Goal: Task Accomplishment & Management: Manage account settings

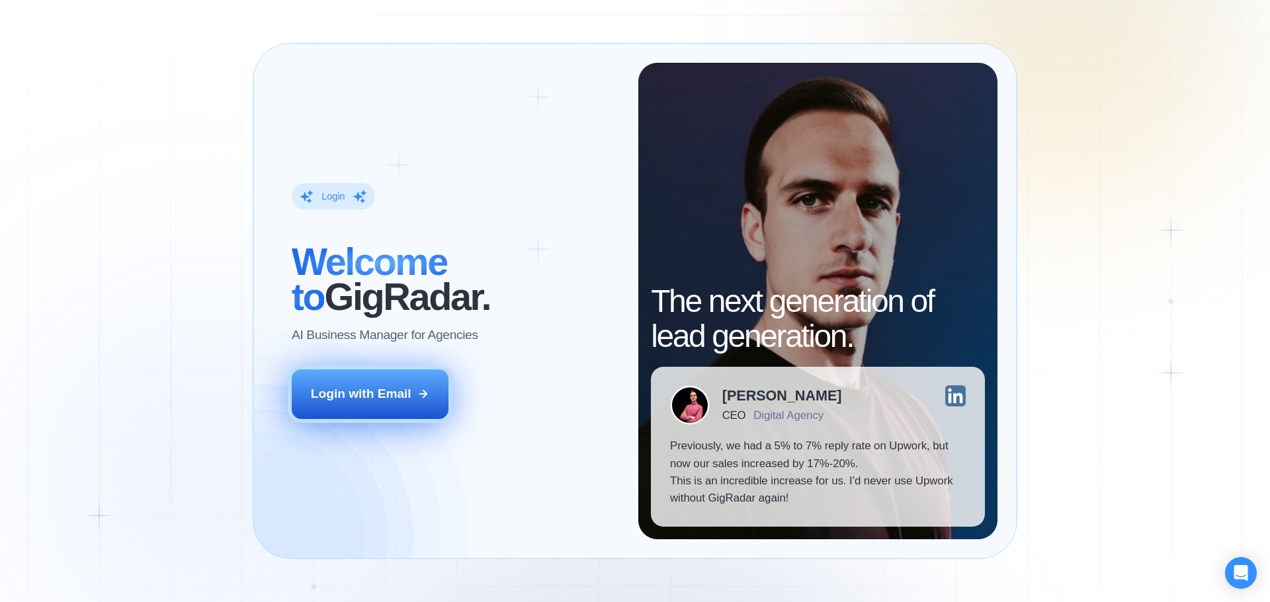
click at [411, 386] on button "Login with Email" at bounding box center [370, 394] width 157 height 49
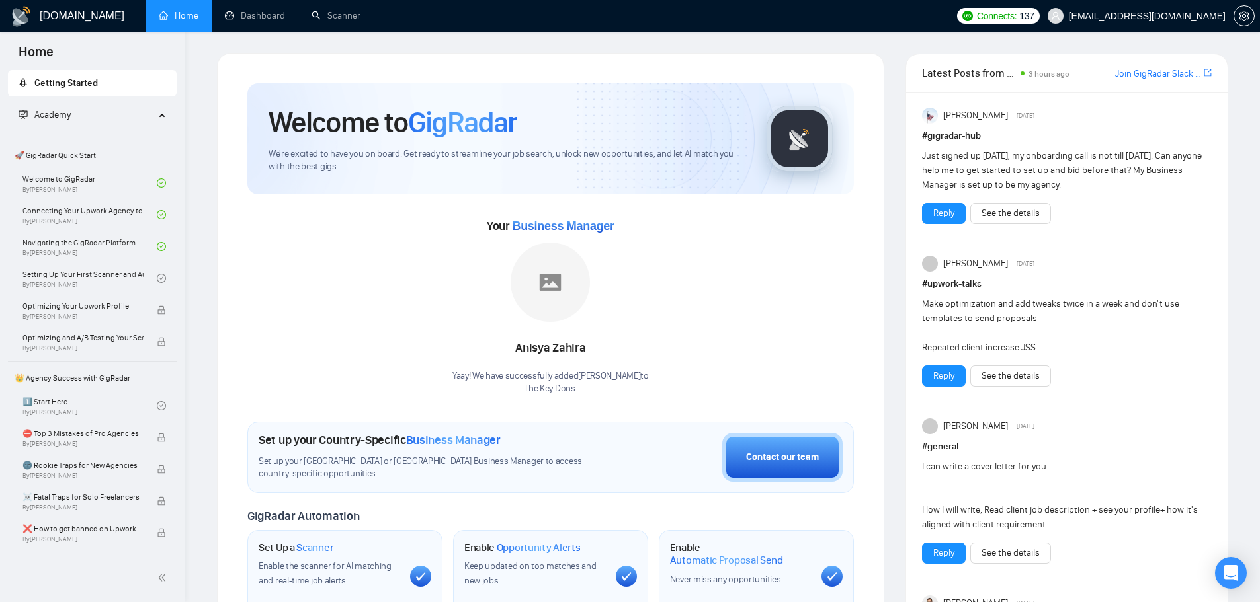
click at [552, 383] on p "The Key Dons ." at bounding box center [550, 389] width 196 height 13
click at [554, 385] on p "The Key Dons ." at bounding box center [550, 389] width 196 height 13
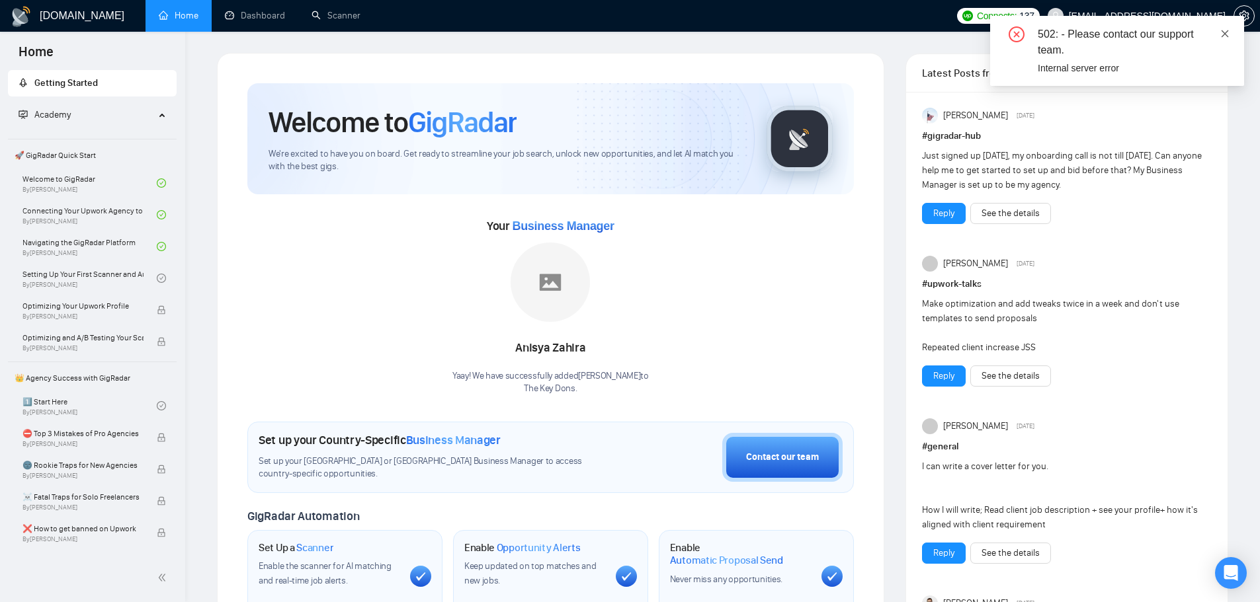
click at [1223, 38] on icon "close" at bounding box center [1224, 33] width 9 height 9
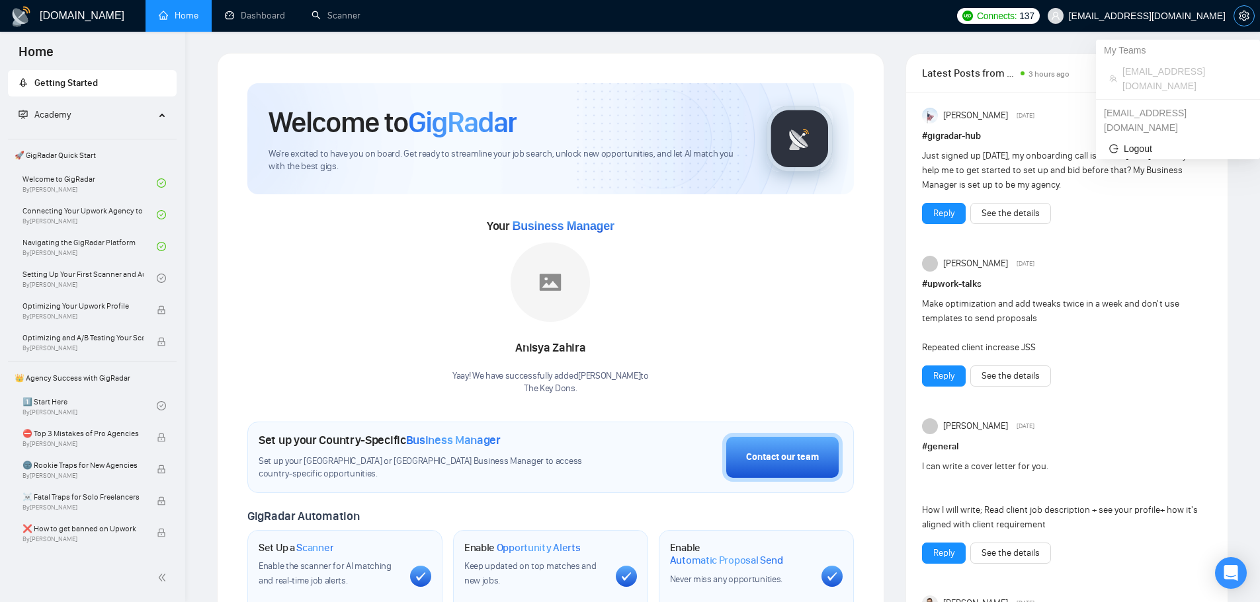
click at [1234, 15] on span "setting" at bounding box center [1244, 16] width 20 height 11
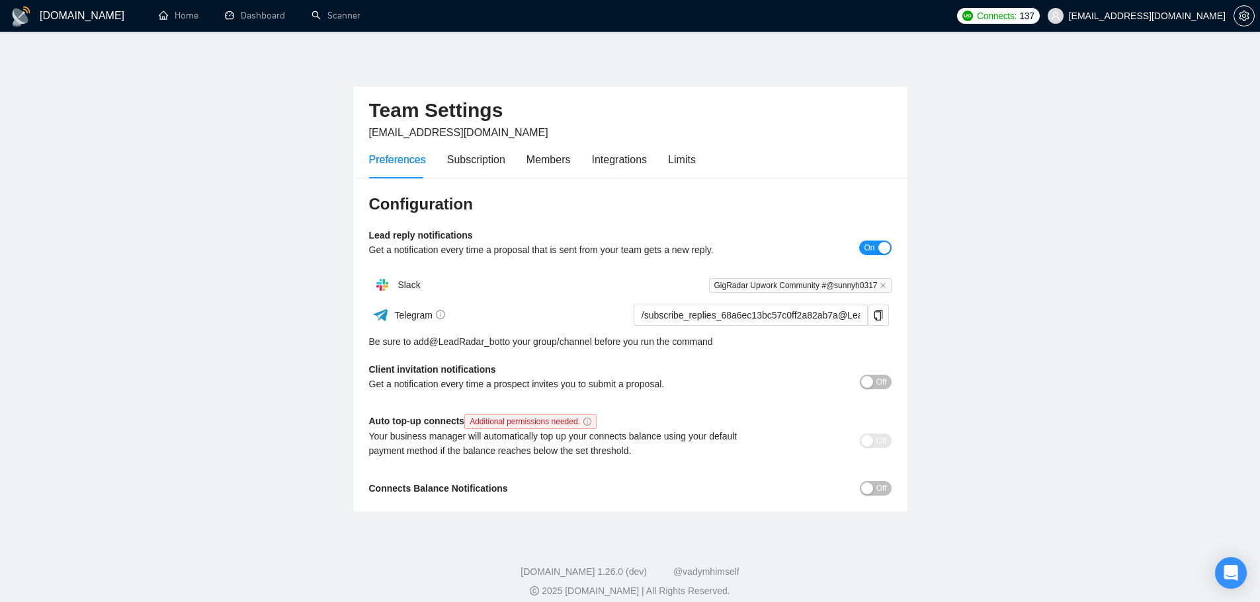
click at [707, 162] on div "Preferences Subscription Members Integrations Limits" at bounding box center [630, 160] width 522 height 38
click at [644, 166] on div "Integrations" at bounding box center [620, 159] width 56 height 17
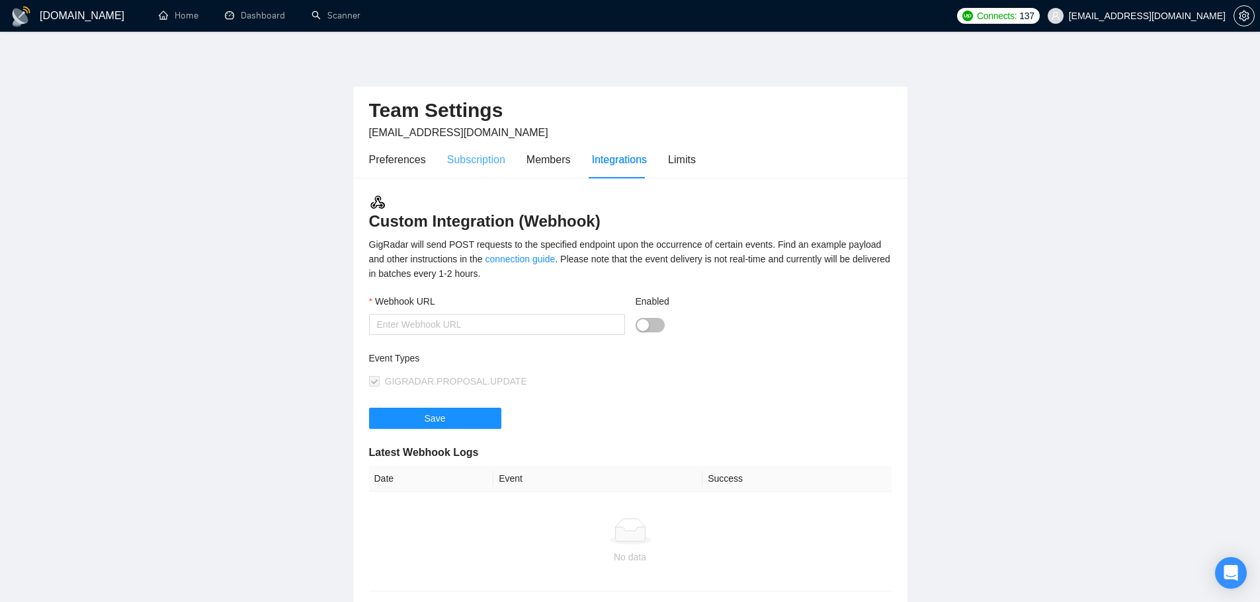
click at [499, 149] on div "Subscription" at bounding box center [476, 160] width 58 height 38
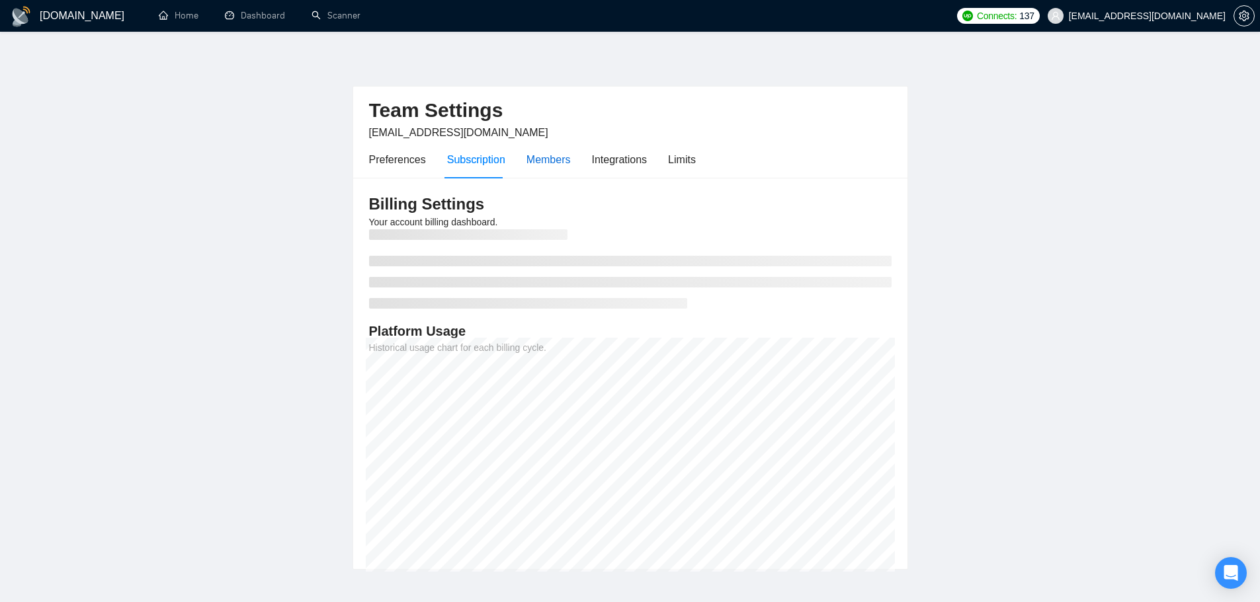
click at [563, 151] on div "Members" at bounding box center [548, 159] width 44 height 17
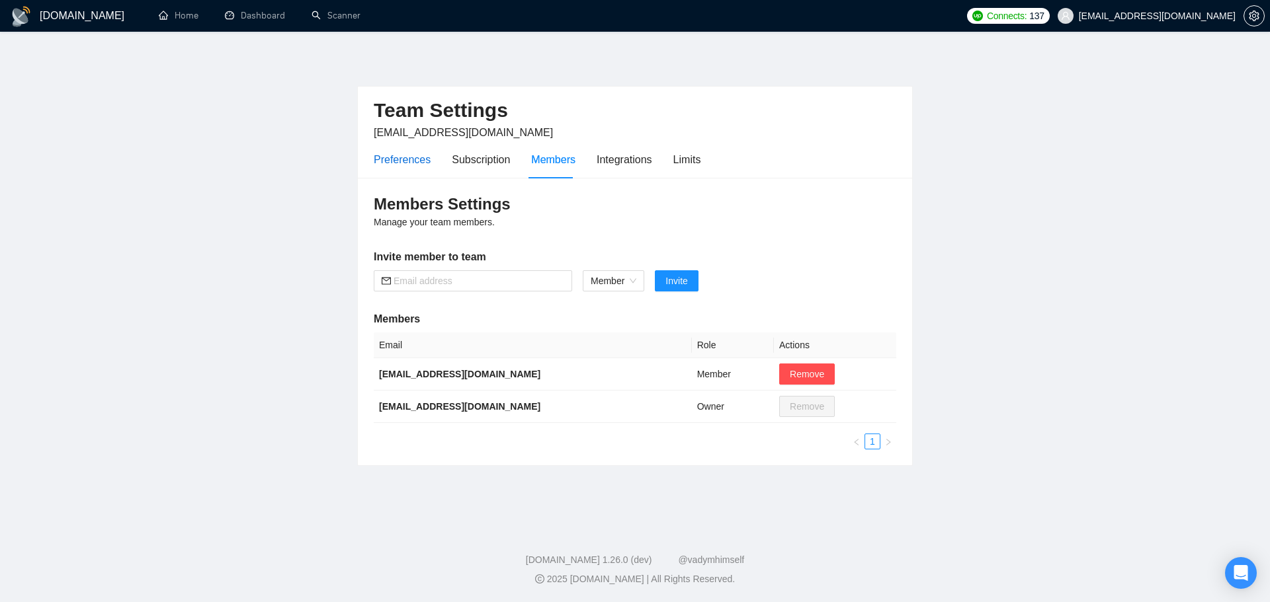
click at [407, 157] on div "Preferences" at bounding box center [402, 159] width 57 height 17
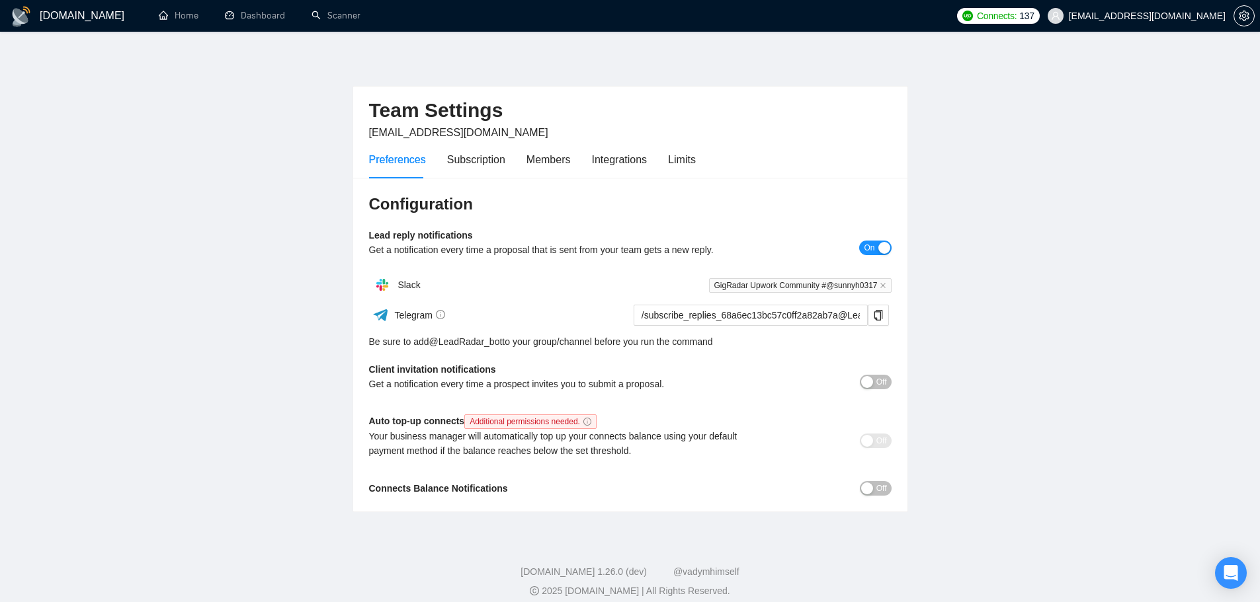
click at [879, 376] on span "Off" at bounding box center [881, 382] width 11 height 15
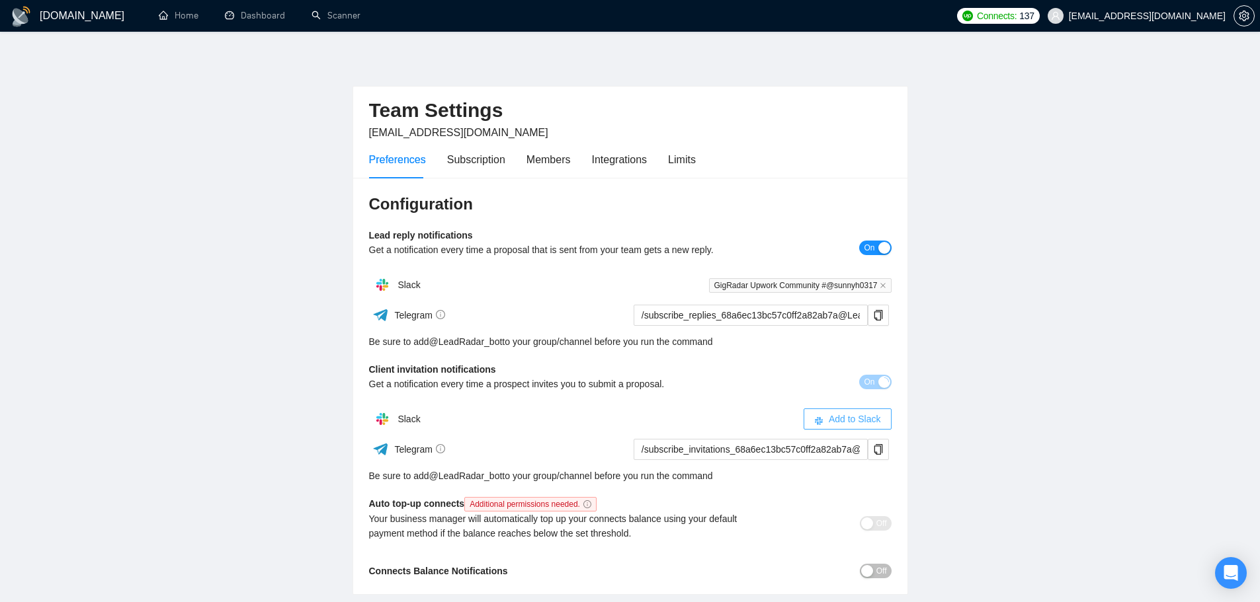
click at [851, 415] on span "Add to Slack" at bounding box center [855, 419] width 52 height 15
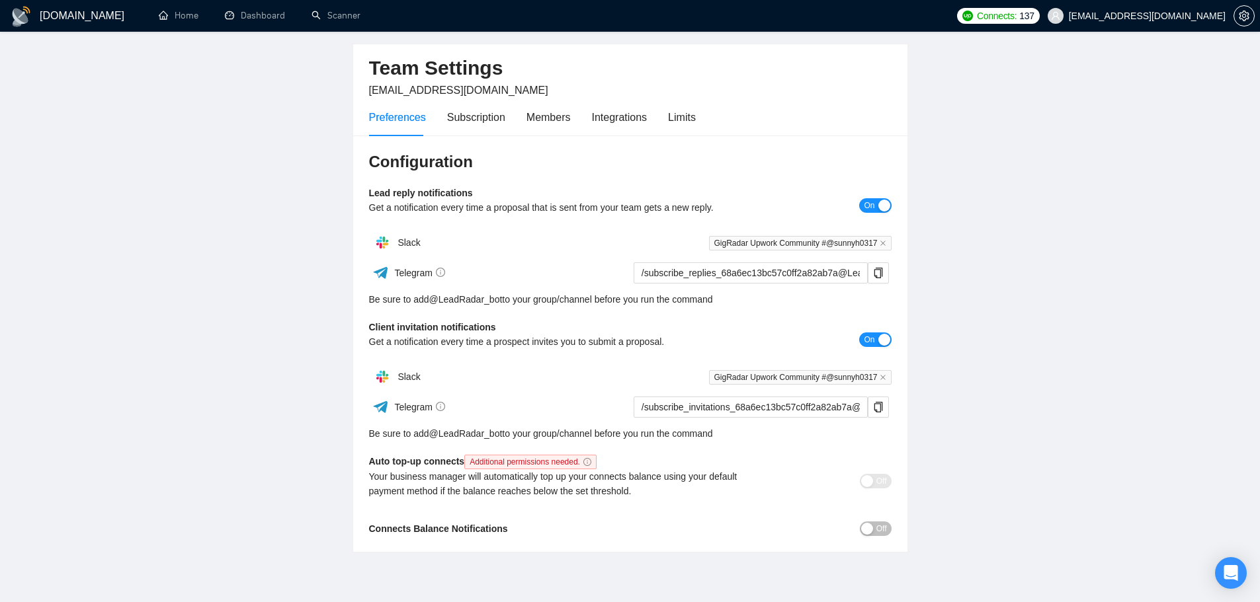
scroll to position [66, 0]
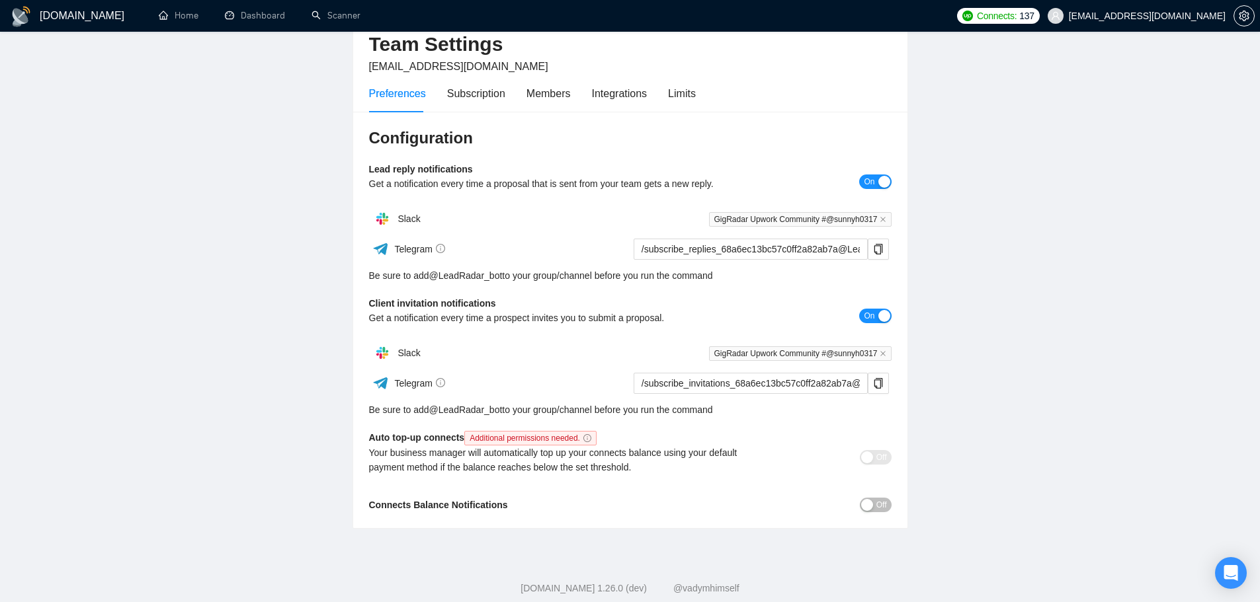
click at [868, 509] on div "button" at bounding box center [867, 505] width 12 height 12
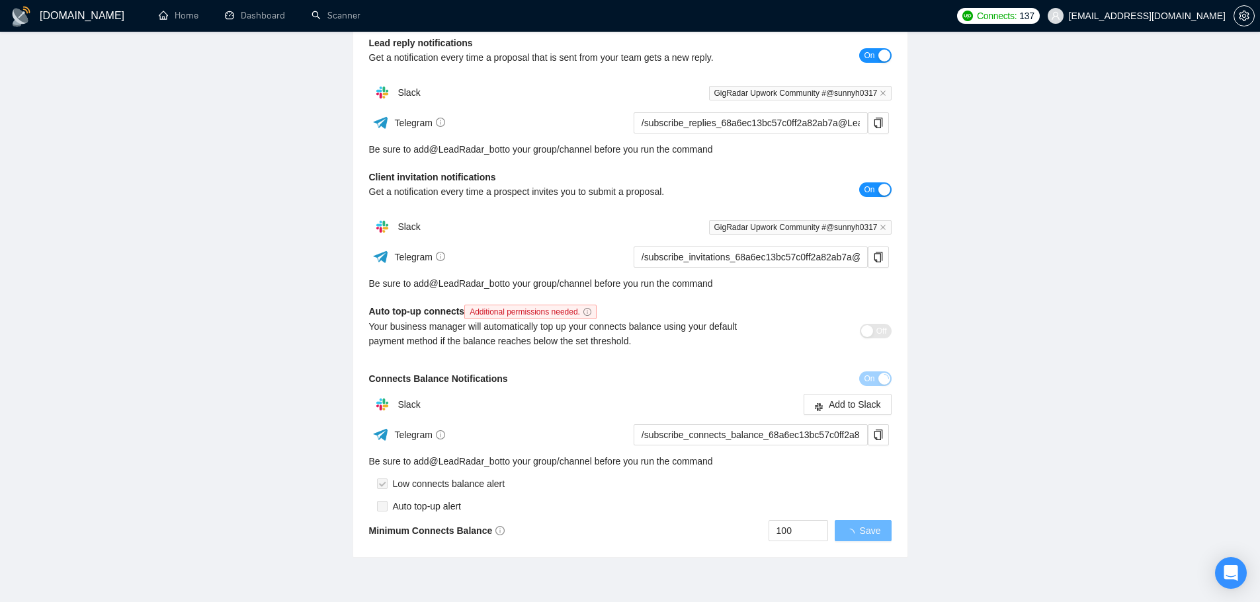
scroll to position [198, 0]
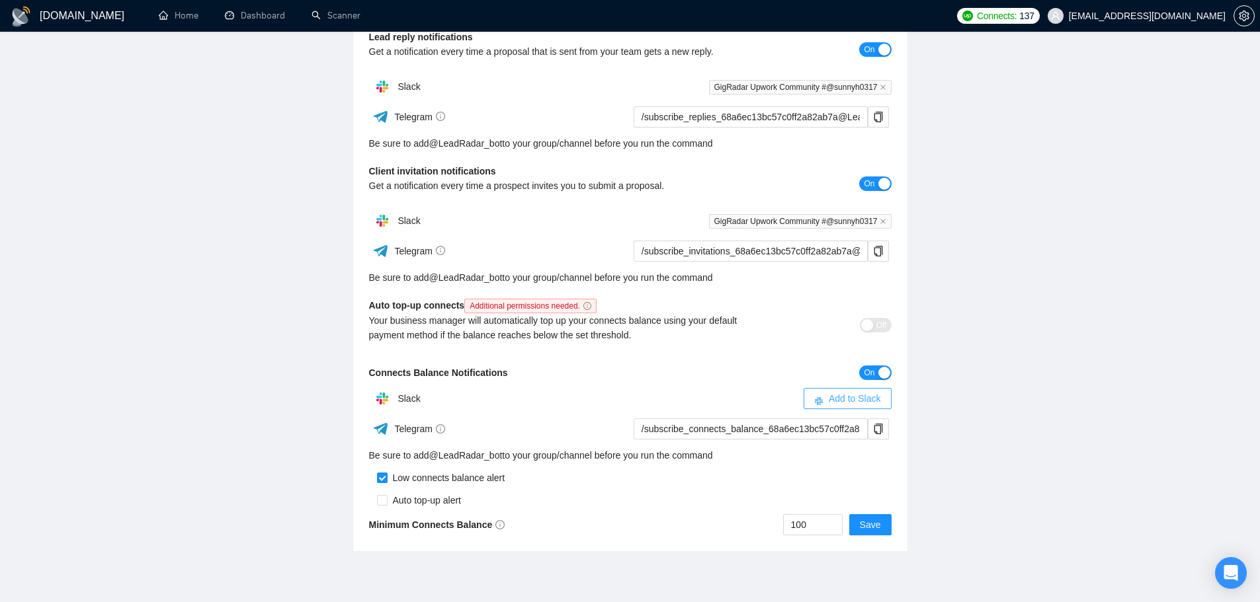
click at [848, 405] on span "Add to Slack" at bounding box center [855, 398] width 52 height 15
